Goal: Task Accomplishment & Management: Manage account settings

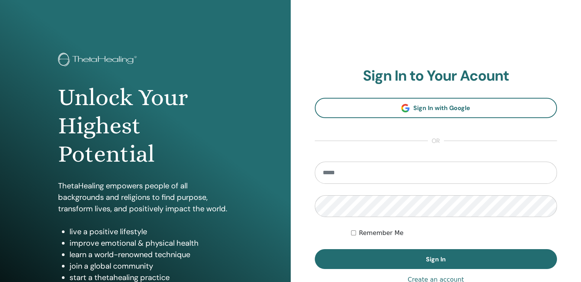
click at [356, 174] on input "email" at bounding box center [436, 172] width 242 height 22
type input "**********"
click at [315, 249] on button "Sign In" at bounding box center [436, 259] width 242 height 20
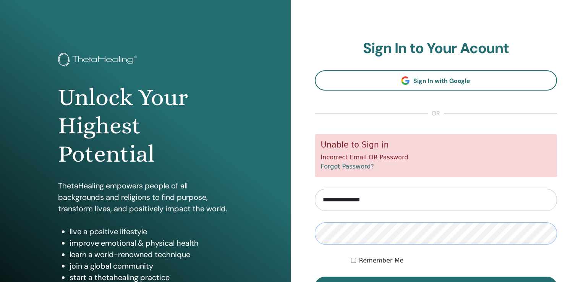
click at [315, 276] on button "Sign In" at bounding box center [436, 286] width 242 height 20
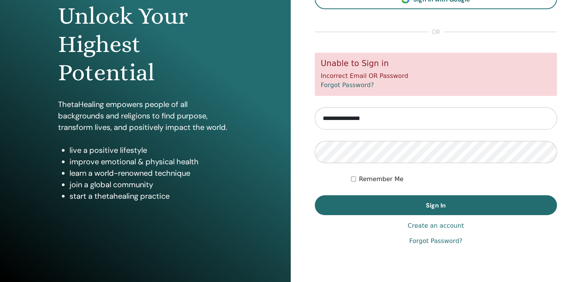
scroll to position [85, 0]
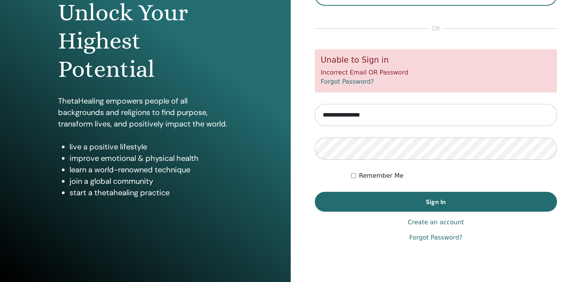
click at [439, 238] on link "Forgot Password?" at bounding box center [435, 237] width 53 height 9
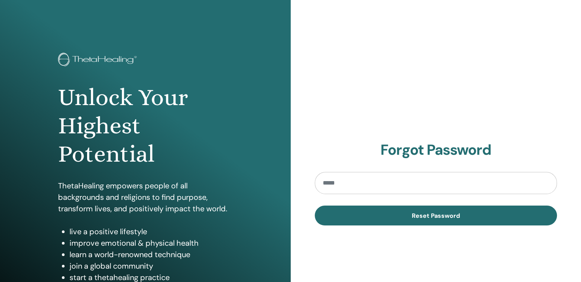
click at [383, 187] on input "email" at bounding box center [436, 183] width 242 height 22
type input "**********"
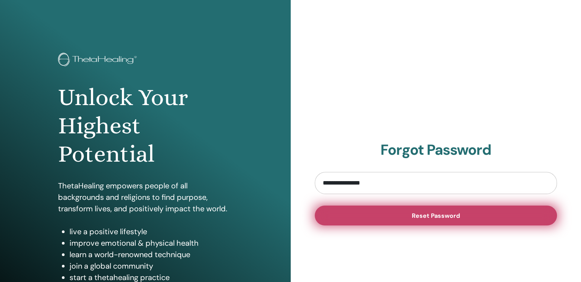
click at [401, 215] on button "Reset Password" at bounding box center [436, 215] width 242 height 20
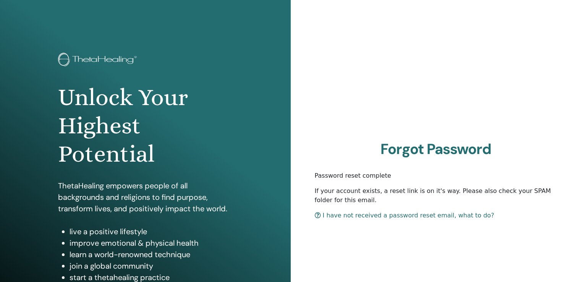
click at [379, 217] on link "I have not received a password reset email, what to do?" at bounding box center [404, 214] width 179 height 7
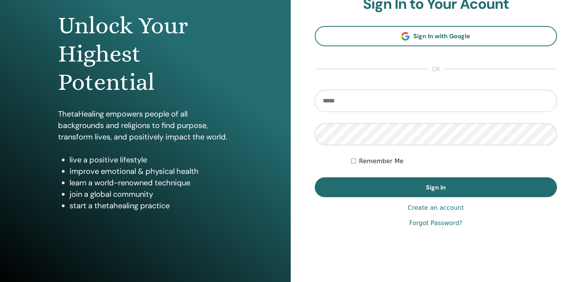
scroll to position [85, 0]
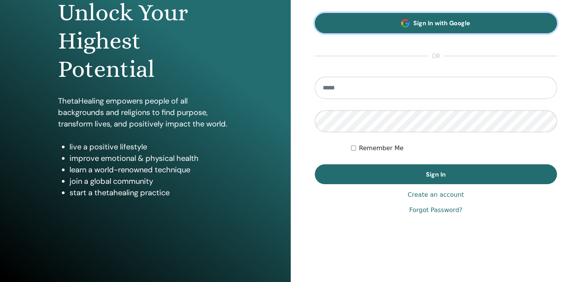
click at [435, 22] on span "Sign In with Google" at bounding box center [441, 23] width 57 height 8
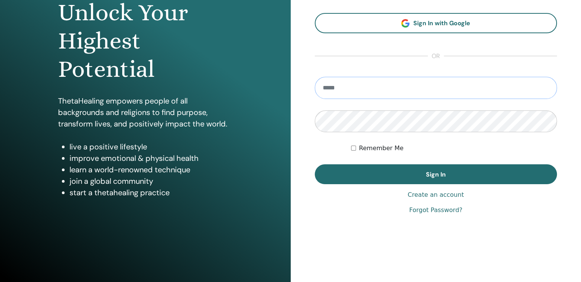
click at [363, 92] on input "email" at bounding box center [436, 88] width 242 height 22
type input "*"
type input "**********"
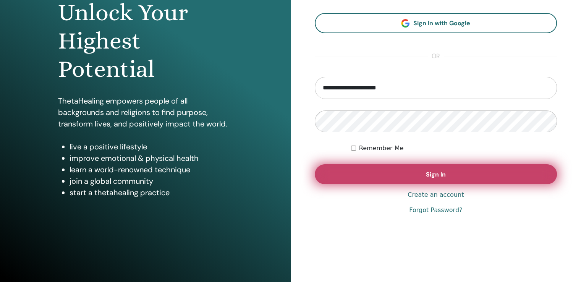
click at [438, 180] on button "Sign In" at bounding box center [436, 174] width 242 height 20
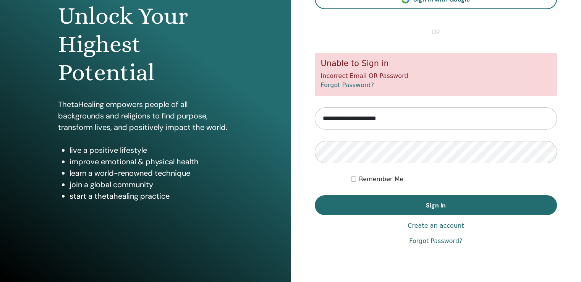
scroll to position [85, 0]
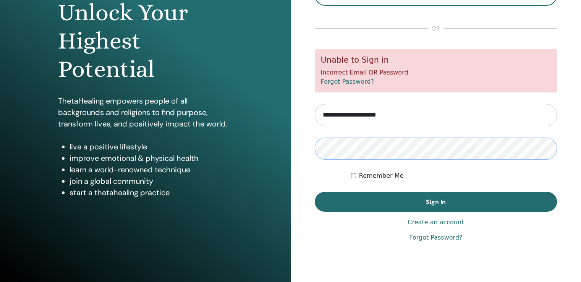
click at [315, 192] on button "Sign In" at bounding box center [436, 202] width 242 height 20
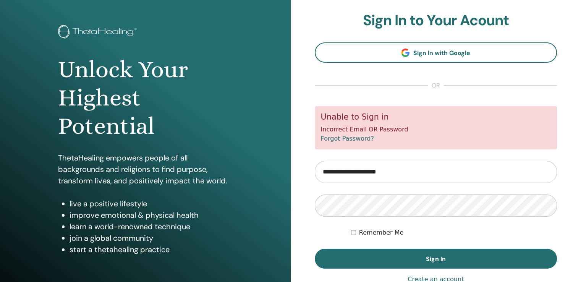
scroll to position [85, 0]
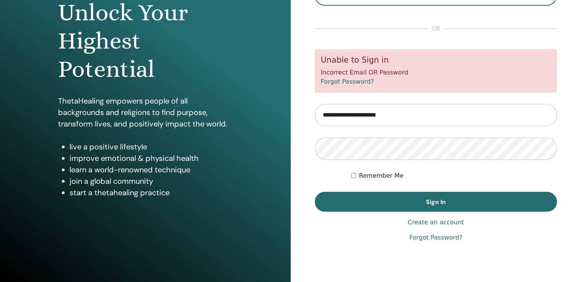
click at [431, 236] on link "Forgot Password?" at bounding box center [435, 237] width 53 height 9
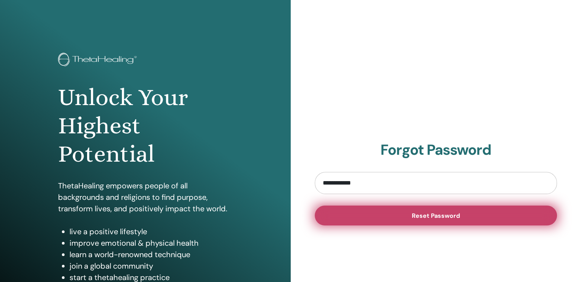
type input "**********"
click at [414, 216] on span "Reset Password" at bounding box center [436, 215] width 48 height 8
